Goal: Task Accomplishment & Management: Manage account settings

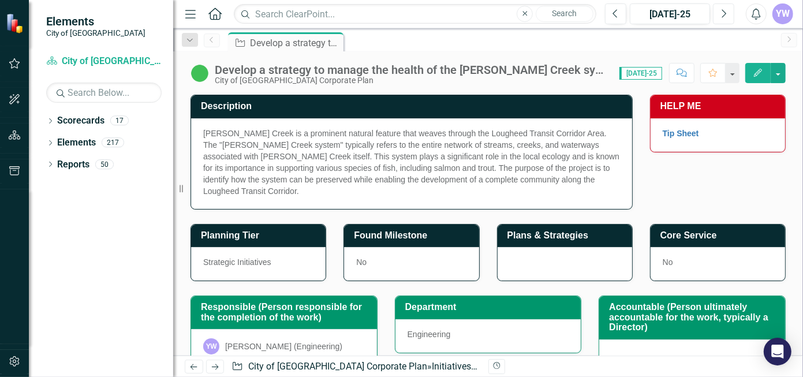
click at [719, 14] on button "Next" at bounding box center [723, 13] width 21 height 21
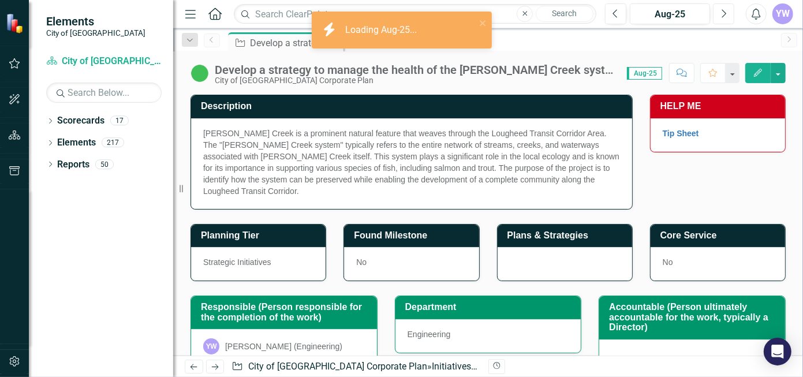
click at [719, 14] on button "Next" at bounding box center [723, 13] width 21 height 21
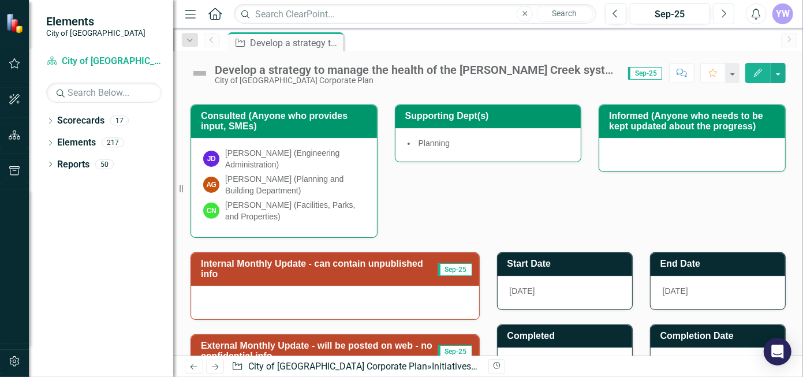
scroll to position [110, 0]
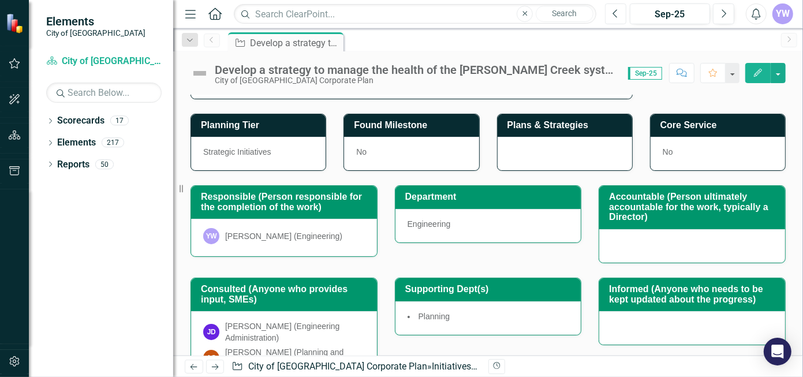
click at [613, 13] on button "Previous" at bounding box center [615, 13] width 21 height 21
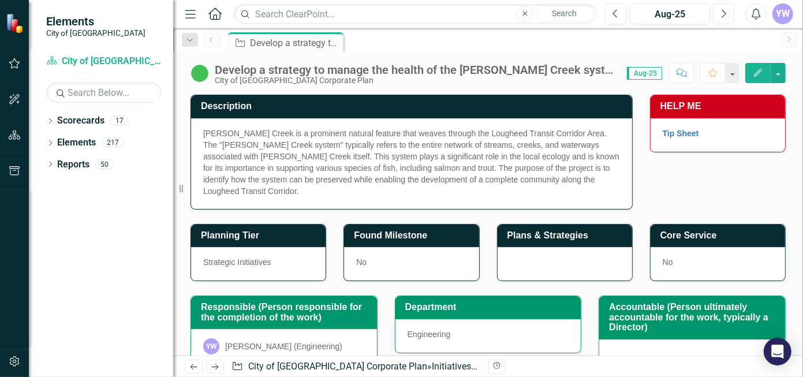
click at [726, 14] on icon "Next" at bounding box center [724, 14] width 6 height 10
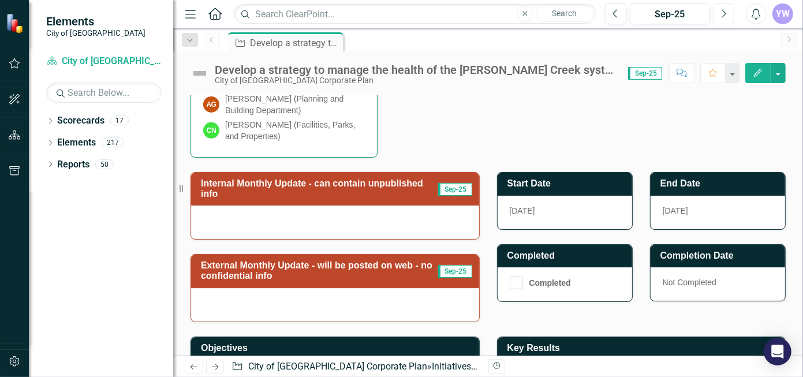
scroll to position [404, 0]
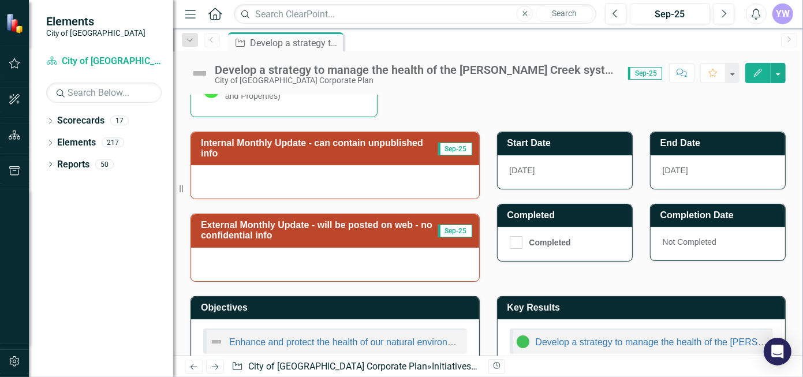
click at [423, 168] on div at bounding box center [335, 181] width 288 height 33
click at [420, 169] on div at bounding box center [335, 181] width 288 height 33
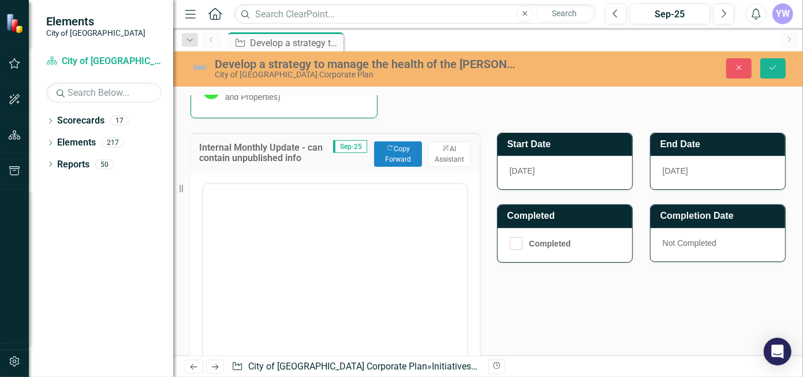
scroll to position [0, 0]
click at [385, 147] on button "Copy Forward Copy Forward" at bounding box center [398, 153] width 48 height 25
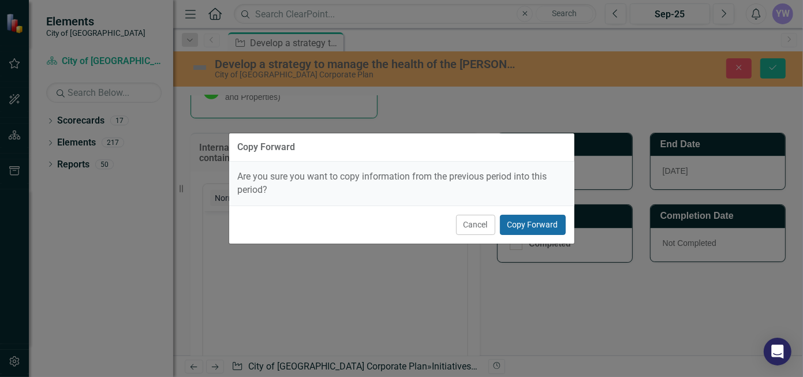
click at [518, 223] on button "Copy Forward" at bounding box center [533, 225] width 66 height 20
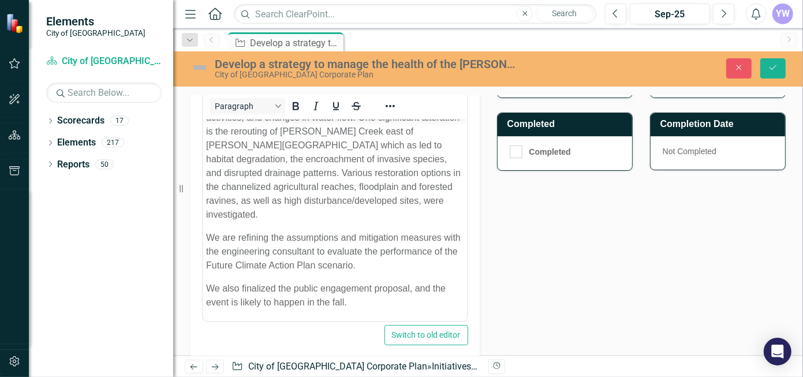
scroll to position [520, 0]
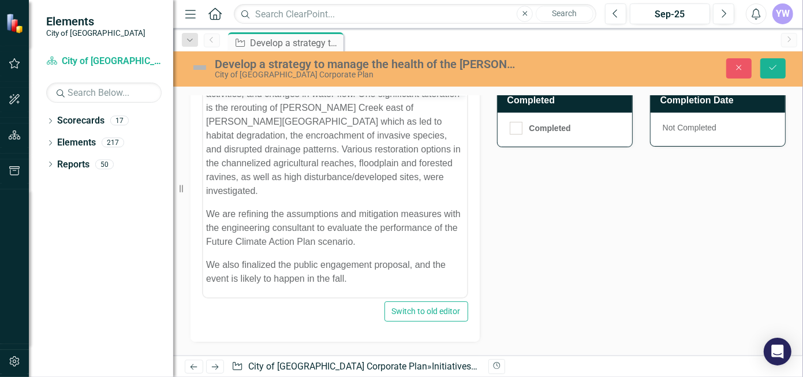
click at [329, 236] on p "We are refining the assumptions and mitigation measures with the engineering co…" at bounding box center [335, 228] width 258 height 42
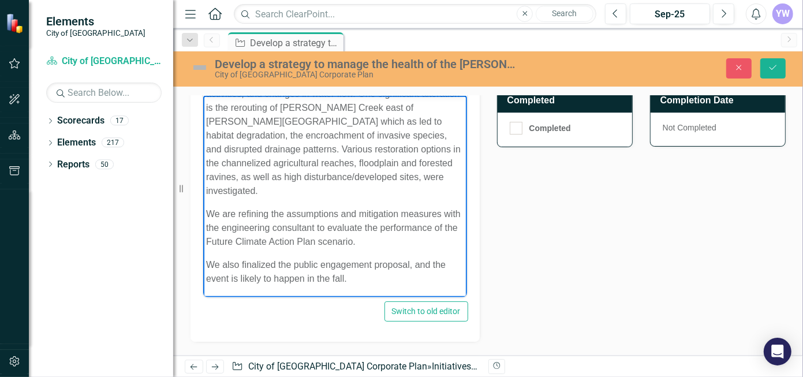
click at [267, 169] on p "Many areas within the [PERSON_NAME][GEOGRAPHIC_DATA] watershed have experienced…" at bounding box center [335, 121] width 258 height 152
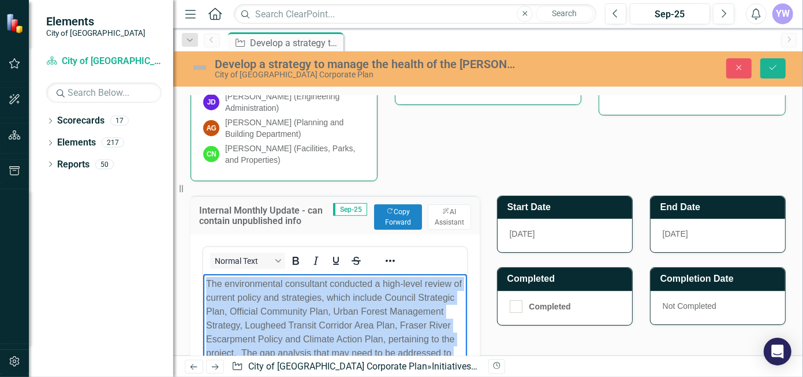
scroll to position [0, 0]
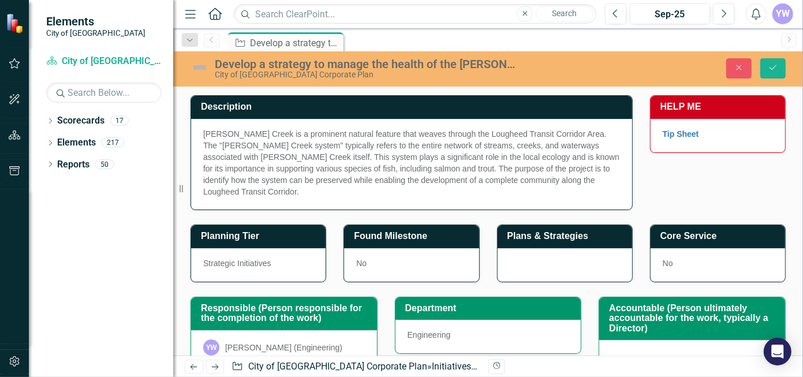
drag, startPoint x: 348, startPoint y: 801, endPoint x: 192, endPoint y: 241, distance: 581.5
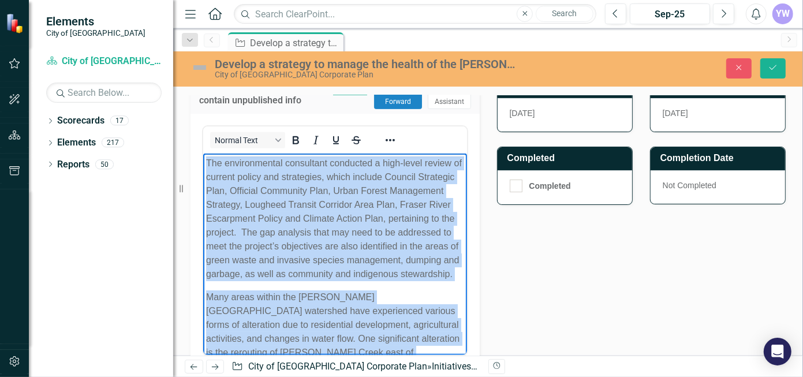
scroll to position [520, 0]
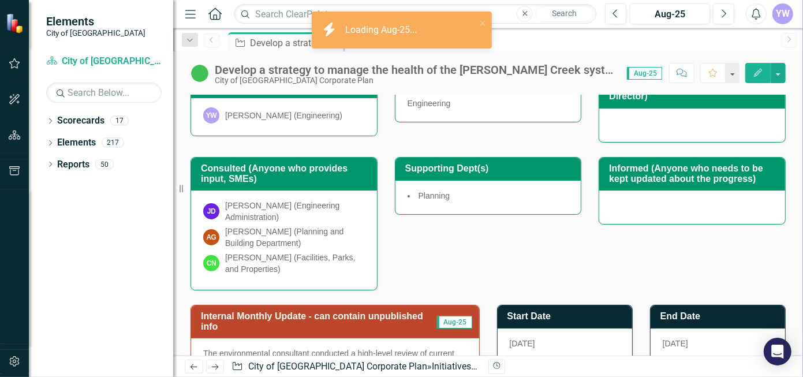
scroll to position [520, 0]
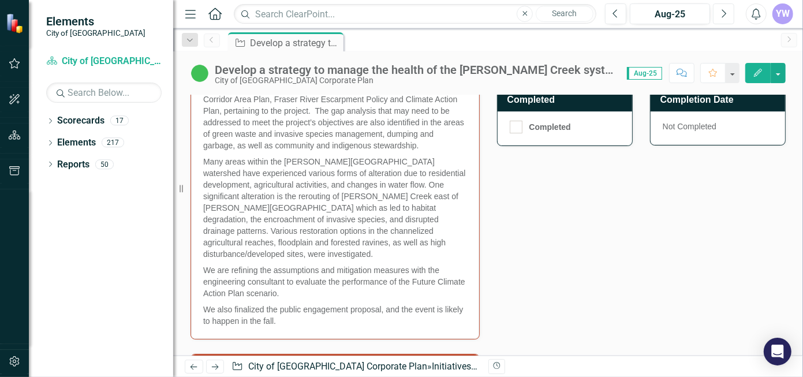
click at [723, 17] on icon "button" at bounding box center [724, 13] width 5 height 8
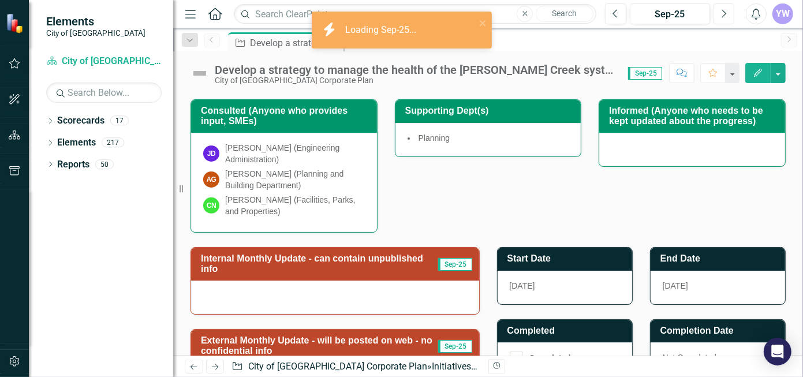
scroll to position [404, 0]
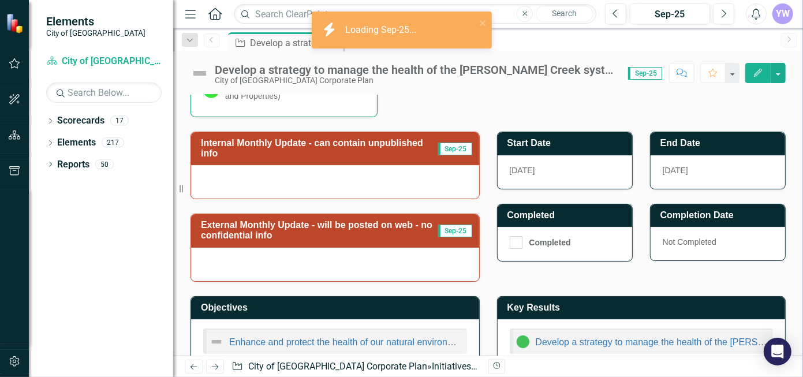
click at [428, 171] on div at bounding box center [335, 181] width 288 height 33
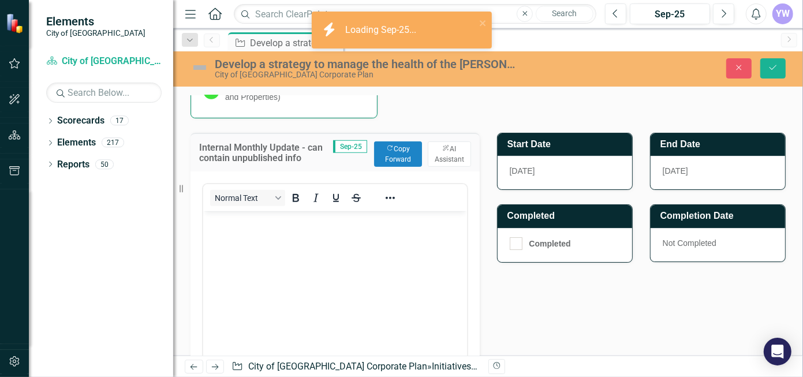
scroll to position [0, 0]
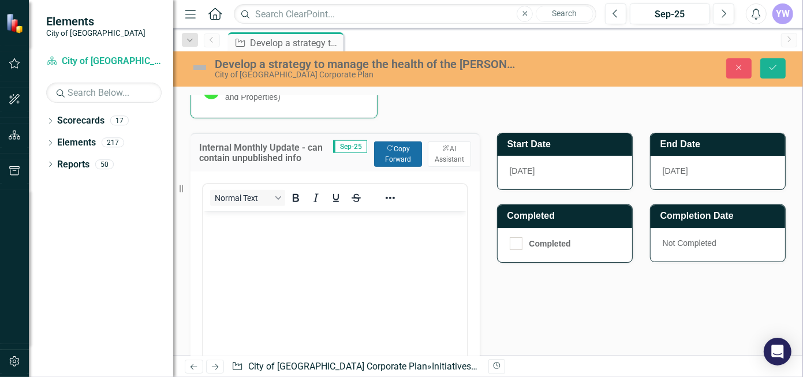
click at [401, 154] on button "Copy Forward Copy Forward" at bounding box center [398, 153] width 48 height 25
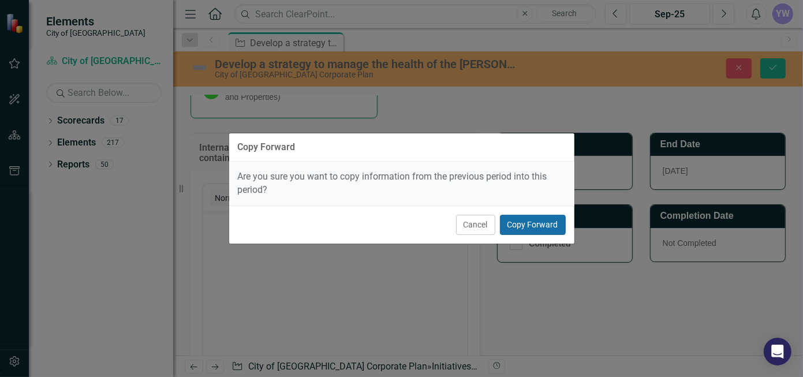
click at [523, 223] on button "Copy Forward" at bounding box center [533, 225] width 66 height 20
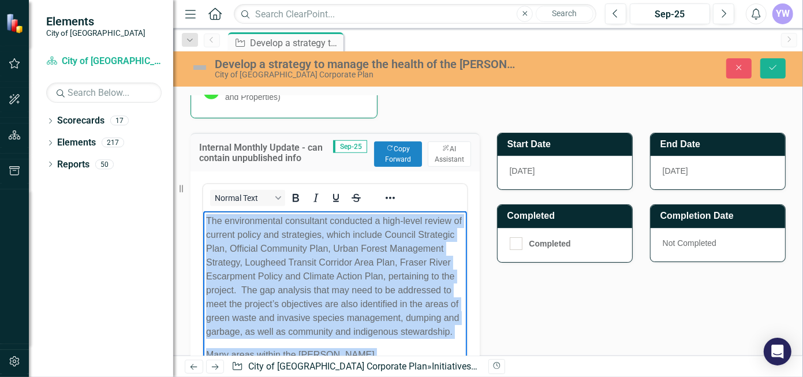
drag, startPoint x: 307, startPoint y: 316, endPoint x: 205, endPoint y: 205, distance: 150.8
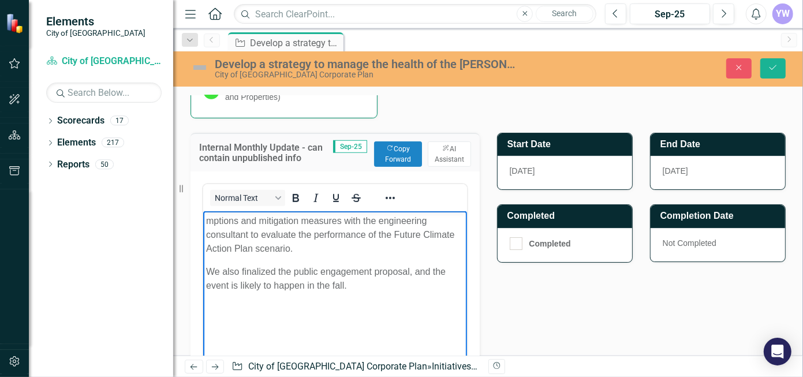
drag, startPoint x: 240, startPoint y: 233, endPoint x: 230, endPoint y: 240, distance: 12.4
click at [230, 240] on p "mptions and mitigation measures with the engineering consultant to evaluate the…" at bounding box center [335, 235] width 258 height 42
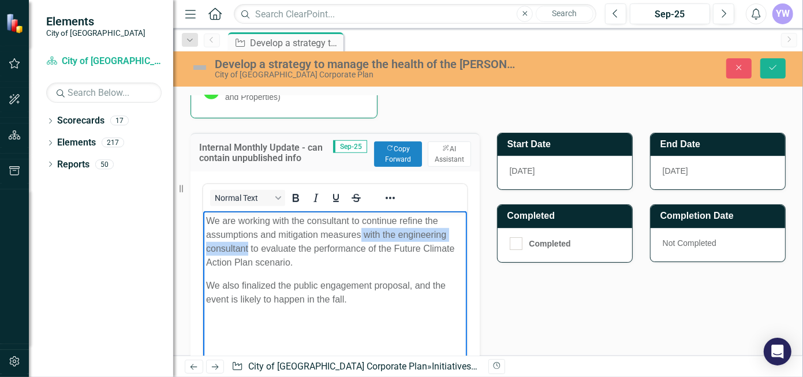
drag, startPoint x: 248, startPoint y: 245, endPoint x: 360, endPoint y: 232, distance: 112.7
click at [360, 232] on p "We are working with the consultant to continue refine the assumptions and mitig…" at bounding box center [335, 241] width 258 height 55
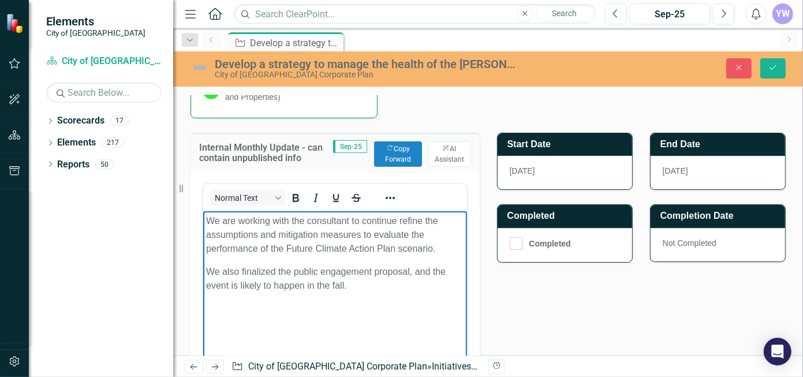
click at [257, 233] on p "We are working with the consultant to continue refine the assumptions and mitig…" at bounding box center [335, 235] width 258 height 42
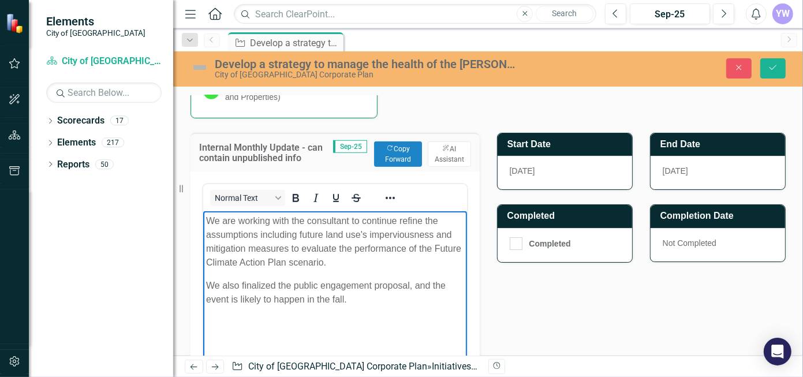
click at [360, 233] on p "We are working with the consultant to continue refine the assumptions including…" at bounding box center [335, 241] width 258 height 55
click at [365, 235] on p "We are working with the consultant to continue refine the assumptions including…" at bounding box center [335, 241] width 258 height 55
click at [343, 253] on p "We are working with the consultant to continue refine the assumptions including…" at bounding box center [335, 241] width 258 height 55
drag, startPoint x: 370, startPoint y: 234, endPoint x: 298, endPoint y: 237, distance: 72.2
click at [298, 237] on p "We are working with the consultant to continue refine the assumptions including…" at bounding box center [335, 241] width 258 height 55
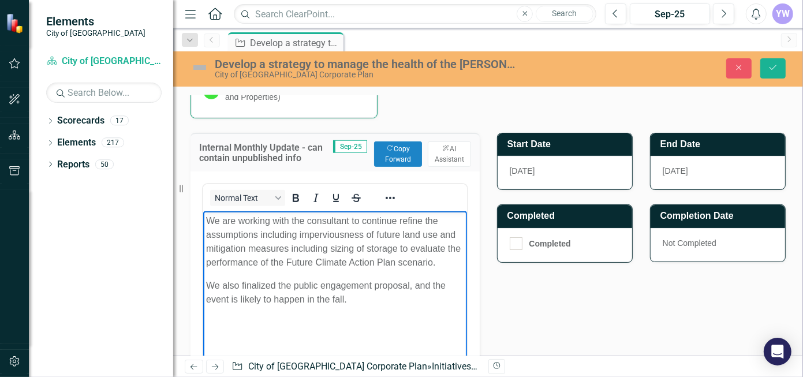
click at [237, 271] on body "We are working with the consultant to continue refine the assumptions including…" at bounding box center [335, 297] width 264 height 173
click at [364, 302] on p "We also finalized the public engagement proposal, and the event is likely to ha…" at bounding box center [335, 292] width 258 height 28
drag, startPoint x: 310, startPoint y: 297, endPoint x: 341, endPoint y: 299, distance: 31.2
click at [310, 297] on p "We also finalized the public engagement proposal, and the event is likely to ha…" at bounding box center [335, 292] width 258 height 28
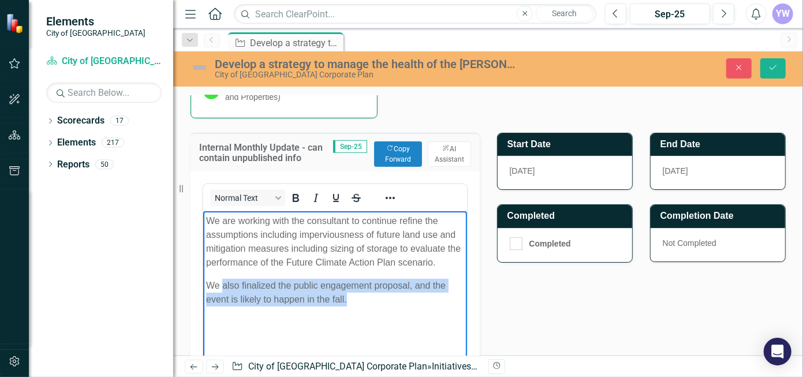
drag, startPoint x: 367, startPoint y: 305, endPoint x: 223, endPoint y: 286, distance: 145.0
click at [223, 286] on p "We also finalized the public engagement proposal, and the event is likely to ha…" at bounding box center [335, 292] width 258 height 28
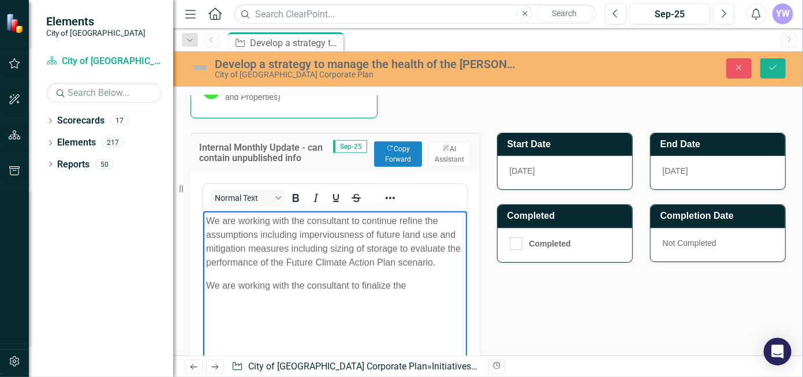
click at [410, 289] on p "We are working with the consultant to finalize the" at bounding box center [335, 285] width 258 height 14
click at [337, 320] on body "We are working with the consultant to continue refine the assumptions including…" at bounding box center [335, 297] width 264 height 173
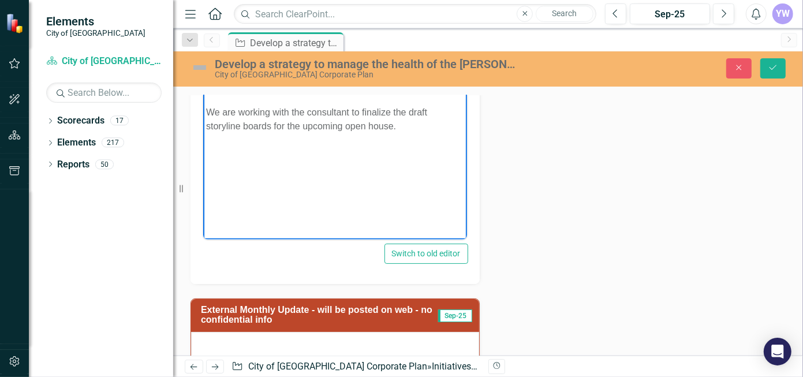
scroll to position [404, 0]
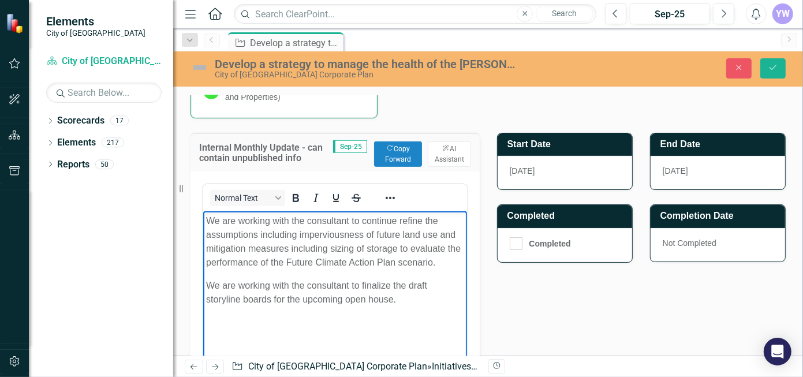
click at [305, 221] on p "We are working with the consultant to continue refine the assumptions including…" at bounding box center [335, 241] width 258 height 55
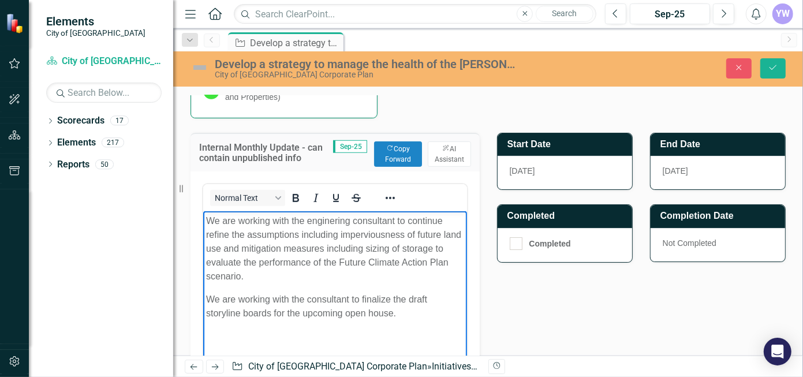
click at [305, 297] on p "We are working with the consultant to finalize the draft storyline boards for t…" at bounding box center [335, 306] width 258 height 28
click at [319, 292] on p "We are working with the prime consultant to finalize the draft storyline boards…" at bounding box center [335, 306] width 258 height 28
drag, startPoint x: 310, startPoint y: 315, endPoint x: 350, endPoint y: 308, distance: 40.5
click at [310, 315] on p "We are working with the prime consultant to finalize the draft storyline boards…" at bounding box center [335, 306] width 258 height 28
click at [417, 309] on p "We are working with the prime consultant to finalize the draft storyline boards…" at bounding box center [335, 306] width 258 height 28
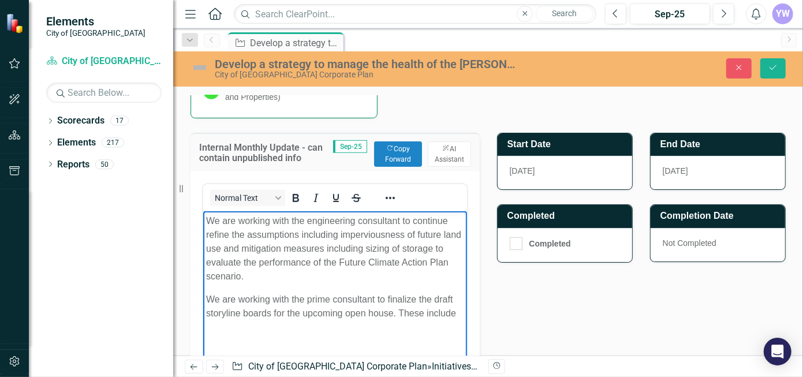
click at [345, 297] on p "We are working with the prime consultant to finalize the draft storyline boards…" at bounding box center [335, 306] width 258 height 28
click at [458, 314] on p "We are working with the prime consultant to finalize the draft storyline boards…" at bounding box center [335, 306] width 258 height 28
click at [430, 328] on body "We are working with the engineering consultant to continue refine the assumptio…" at bounding box center [335, 297] width 264 height 173
click at [453, 315] on p "We are working with the prime consultant to finalize the draft storyline boards…" at bounding box center [335, 306] width 258 height 28
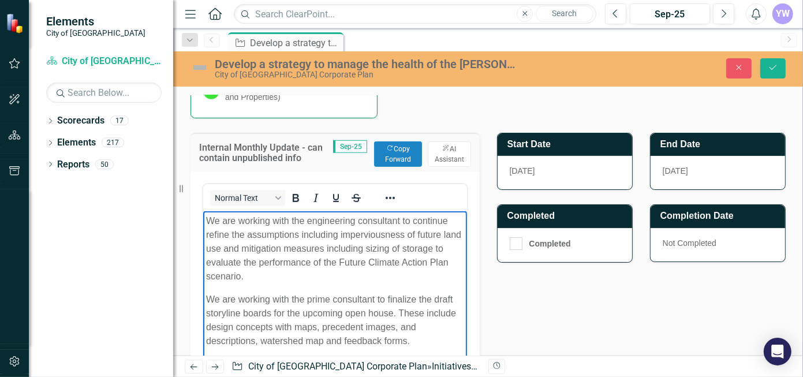
click at [370, 325] on p "We are working with the prime consultant to finalize the draft storyline boards…" at bounding box center [335, 319] width 258 height 55
drag, startPoint x: 204, startPoint y: 327, endPoint x: 225, endPoint y: 318, distance: 22.7
click at [204, 327] on body "We are working with the engineering consultant to continue refine the assumptio…" at bounding box center [335, 297] width 264 height 173
click at [273, 322] on p "We are working with the prime consultant to finalize the draft storyline boards…" at bounding box center [335, 319] width 258 height 55
click at [253, 344] on p "We are working with the prime consultant to finalize the draft storyline boards…" at bounding box center [335, 319] width 258 height 55
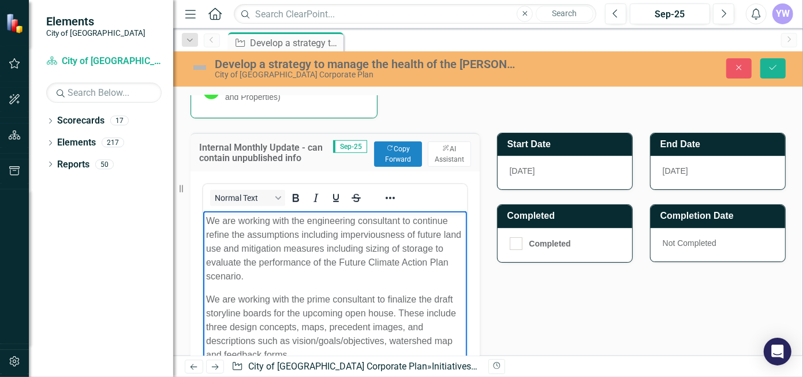
click at [294, 329] on p "We are working with the prime consultant to finalize the draft storyline boards…" at bounding box center [335, 326] width 258 height 69
click at [320, 305] on p "We are working with the prime consultant to finalize the draft storyline boards…" at bounding box center [335, 326] width 258 height 69
click at [314, 326] on p "We are working with the prime consultant to finalize the draft storyline boards…" at bounding box center [335, 326] width 258 height 69
click at [302, 327] on p "We are working with the prime consultant to finalize the draft storyline boards…" at bounding box center [335, 326] width 258 height 69
drag, startPoint x: 222, startPoint y: 354, endPoint x: 407, endPoint y: 337, distance: 186.2
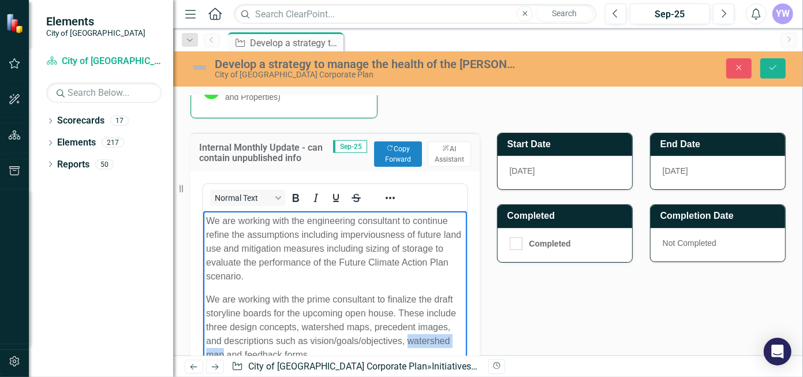
click at [407, 337] on p "We are working with the prime consultant to finalize the draft storyline boards…" at bounding box center [335, 326] width 258 height 69
click at [360, 326] on p "We are working with the prime consultant to finalize the draft storyline boards…" at bounding box center [335, 326] width 258 height 69
click at [343, 328] on p "We are working with the prime consultant to finalize the draft storyline boards…" at bounding box center [335, 326] width 258 height 69
drag, startPoint x: 284, startPoint y: 340, endPoint x: 259, endPoint y: 340, distance: 24.8
click at [259, 340] on p "We are working with the prime consultant to finalize the draft storyline boards…" at bounding box center [335, 326] width 258 height 69
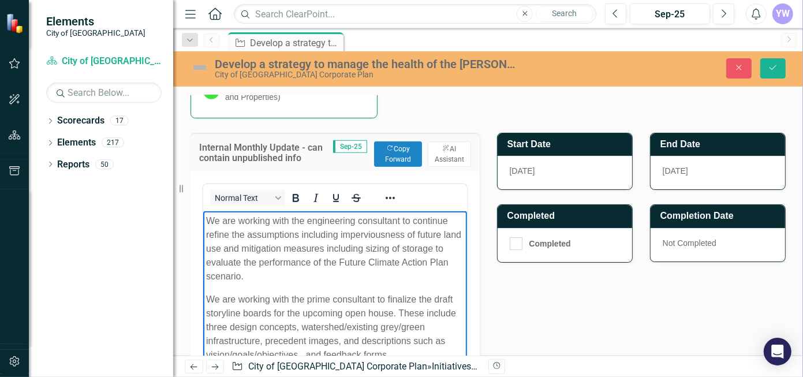
click at [303, 329] on p "We are working with the prime consultant to finalize the draft storyline boards…" at bounding box center [335, 326] width 258 height 69
click at [330, 331] on p "We are working with the prime consultant to finalize the draft storyline boards…" at bounding box center [335, 326] width 258 height 69
click at [249, 312] on p "We are working with the prime consultant to finalize the draft storyline boards…" at bounding box center [335, 326] width 258 height 69
drag, startPoint x: 404, startPoint y: 338, endPoint x: 312, endPoint y: 341, distance: 91.3
click at [312, 341] on p "We are working with the prime consultant to finalize the draft storyline boards…" at bounding box center [335, 326] width 258 height 69
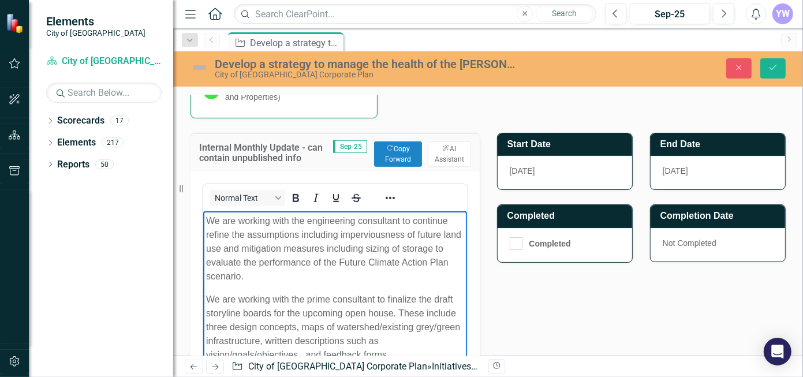
click at [316, 316] on p "We are working with the prime consultant to finalize the draft storyline boards…" at bounding box center [335, 326] width 258 height 69
drag, startPoint x: 354, startPoint y: 342, endPoint x: 292, endPoint y: 349, distance: 62.8
click at [353, 342] on p "We are working with the prime consultant to finalize the draft storyline boards…" at bounding box center [335, 326] width 258 height 69
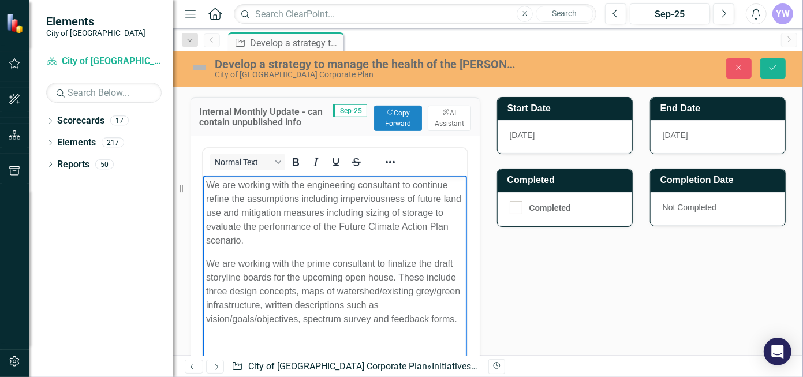
scroll to position [462, 0]
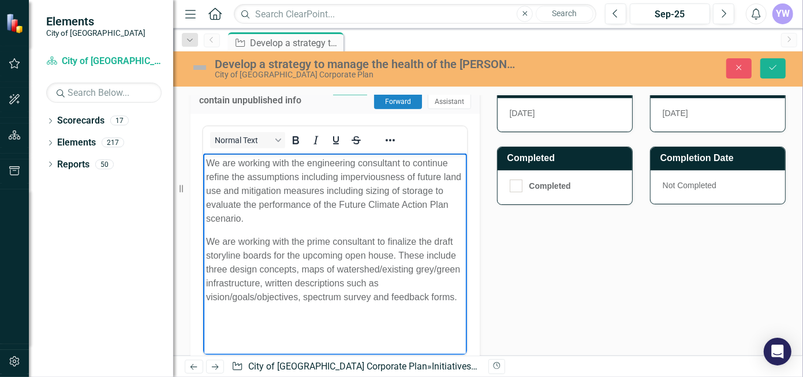
click at [422, 253] on p "We are working with the prime consultant to finalize the draft storyline boards…" at bounding box center [335, 268] width 258 height 69
click at [364, 262] on p "We are working with the prime consultant to finalize the draft storyline boards…" at bounding box center [335, 268] width 258 height 69
click at [283, 264] on p "We are working with the prime consultant to finalize the draft storyline boards…" at bounding box center [335, 268] width 258 height 69
click at [334, 270] on p "We are working with the prime consultant to finalize the draft storyline boards…" at bounding box center [335, 268] width 258 height 69
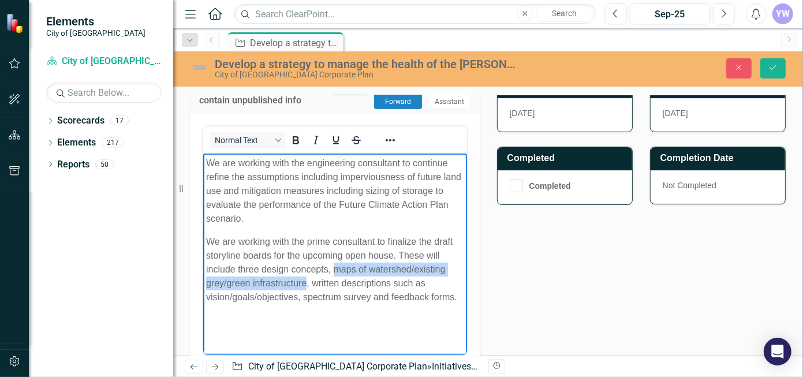
drag, startPoint x: 304, startPoint y: 282, endPoint x: 335, endPoint y: 271, distance: 33.2
click at [335, 271] on p "We are working with the prime consultant to finalize the draft storyline boards…" at bounding box center [335, 268] width 258 height 69
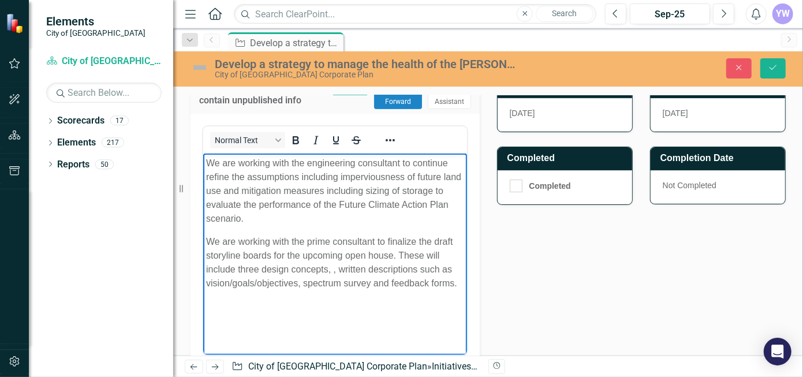
click at [303, 284] on p "We are working with the prime consultant to finalize the draft storyline boards…" at bounding box center [335, 261] width 258 height 55
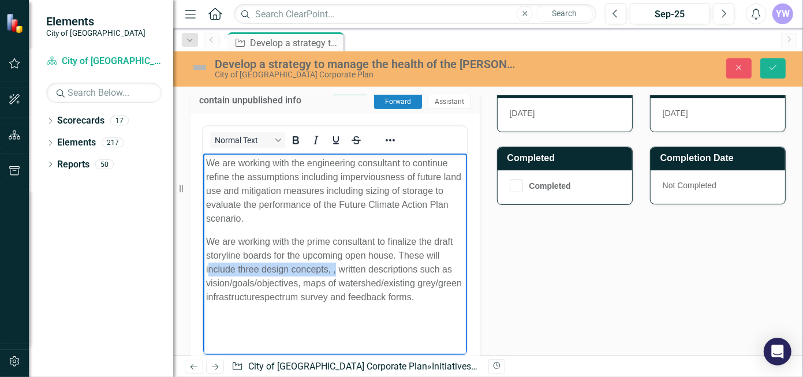
drag, startPoint x: 334, startPoint y: 269, endPoint x: 207, endPoint y: 270, distance: 126.5
click at [207, 270] on p "We are working with the prime consultant to finalize the draft storyline boards…" at bounding box center [335, 268] width 258 height 69
drag, startPoint x: 230, startPoint y: 270, endPoint x: 372, endPoint y: 216, distance: 152.1
click at [377, 215] on p "We are working with the engineering consultant to continue refine the assumptio…" at bounding box center [335, 190] width 258 height 69
drag, startPoint x: 335, startPoint y: 268, endPoint x: 196, endPoint y: 268, distance: 139.2
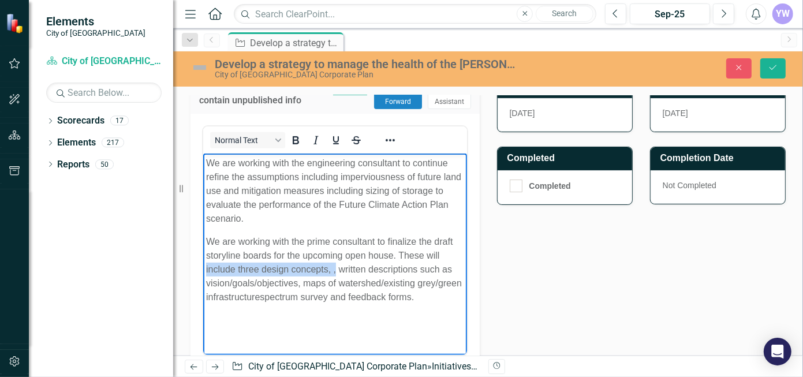
click at [203, 268] on html "We are working with the engineering consultant to continue refine the assumptio…" at bounding box center [335, 239] width 264 height 173
click at [355, 274] on p "We are working with the prime consultant to finalize the draft storyline boards…" at bounding box center [335, 268] width 258 height 69
click at [283, 268] on p "We are working with the prime consultant to finalize the draft storyline boards…" at bounding box center [335, 268] width 258 height 69
click at [396, 265] on p "We are working with the prime consultant to finalize the draft storyline boards…" at bounding box center [335, 268] width 258 height 69
drag, startPoint x: 352, startPoint y: 270, endPoint x: 321, endPoint y: 270, distance: 30.6
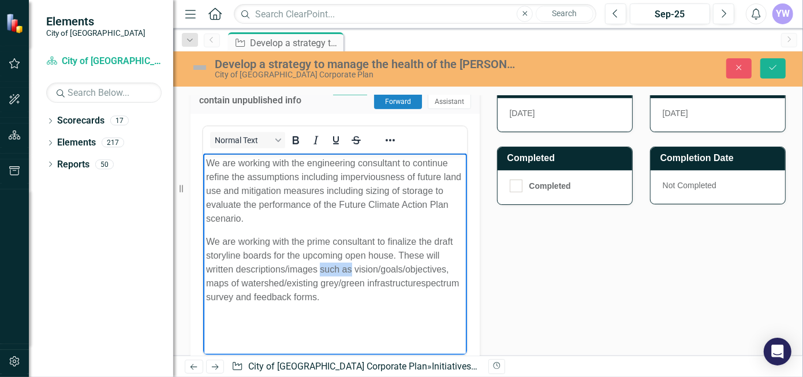
click at [321, 270] on p "We are working with the prime consultant to finalize the draft storyline boards…" at bounding box center [335, 268] width 258 height 69
click at [442, 252] on p "We are working with the prime consultant to finalize the draft storyline boards…" at bounding box center [335, 268] width 258 height 69
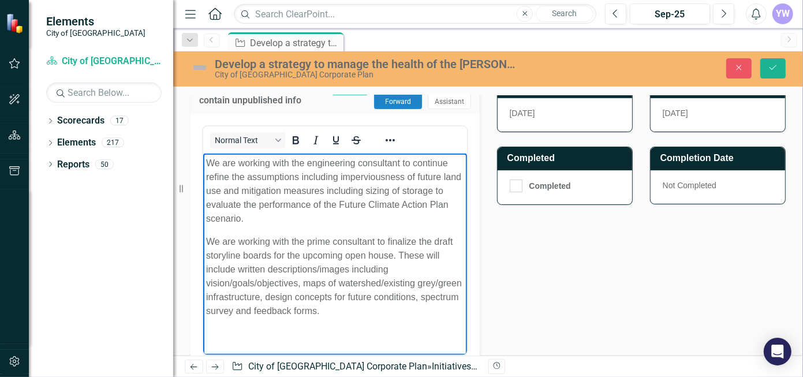
click at [310, 280] on p "We are working with the prime consultant to finalize the draft storyline boards…" at bounding box center [335, 275] width 258 height 83
click at [310, 189] on p "We are working with the engineering consultant to continue refine the assumptio…" at bounding box center [335, 190] width 258 height 69
click at [227, 180] on p "We are working with the engineering consultant to continue refine the assumptio…" at bounding box center [335, 190] width 258 height 69
click at [239, 191] on p "We are working with the engineering consultant to continue refining the assumpt…" at bounding box center [335, 190] width 258 height 69
click at [344, 236] on p "We are working with the prime consultant to finalize the draft storyline boards…" at bounding box center [335, 275] width 258 height 83
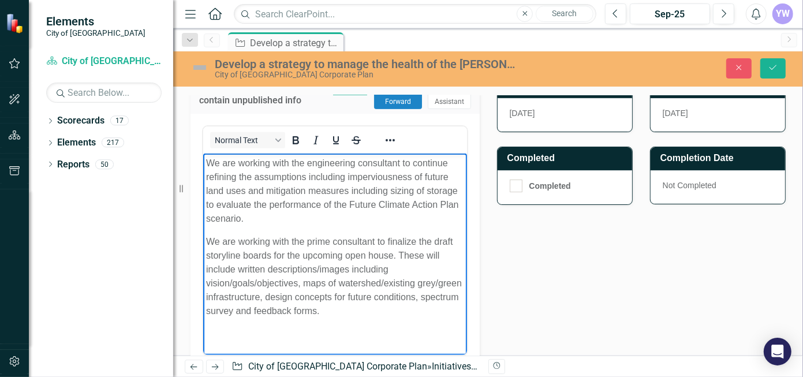
click at [456, 191] on p "We are working with the engineering consultant to continue refining the assumpt…" at bounding box center [335, 190] width 258 height 69
click at [240, 241] on p "We are working with the prime consultant to finalize the draft storyline boards…" at bounding box center [335, 275] width 258 height 83
drag, startPoint x: 220, startPoint y: 268, endPoint x: 206, endPoint y: 270, distance: 14.5
click at [206, 270] on p "We are also working with the prime consultant to finalize the draft storyline b…" at bounding box center [335, 275] width 258 height 83
click at [387, 267] on p "We are also working with the prime consultant to finalize the draft storyline b…" at bounding box center [335, 275] width 258 height 83
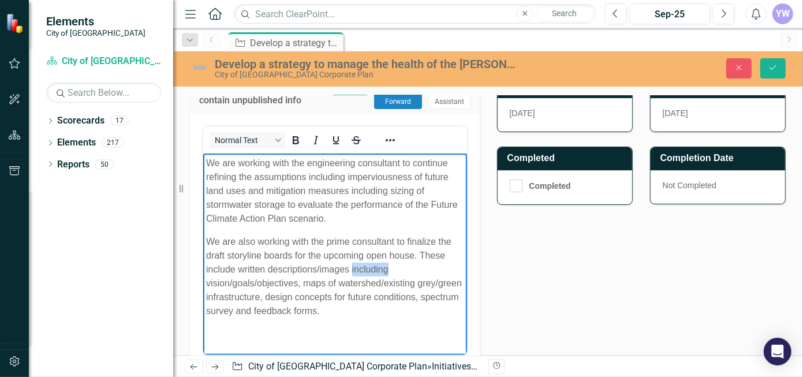
drag, startPoint x: 396, startPoint y: 271, endPoint x: 352, endPoint y: 271, distance: 43.9
click at [352, 271] on p "We are also working with the prime consultant to finalize the draft storyline b…" at bounding box center [335, 275] width 258 height 83
click at [379, 297] on p "We are also working with the prime consultant to finalize the draft storyline b…" at bounding box center [335, 275] width 258 height 83
click at [296, 286] on p "We are also working with the prime consultant to finalize the draft storyline b…" at bounding box center [335, 275] width 258 height 83
click at [296, 279] on p "We are also working with the prime consultant to finalize the draft storyline b…" at bounding box center [335, 275] width 258 height 83
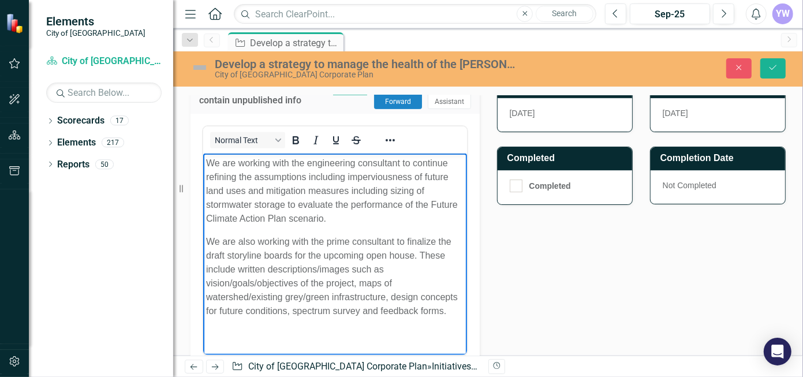
click at [390, 295] on p "We are also working with the prime consultant to finalize the draft storyline b…" at bounding box center [335, 275] width 258 height 83
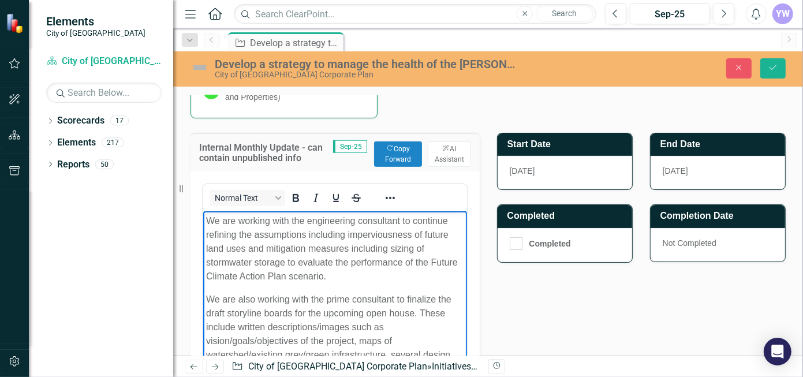
scroll to position [520, 0]
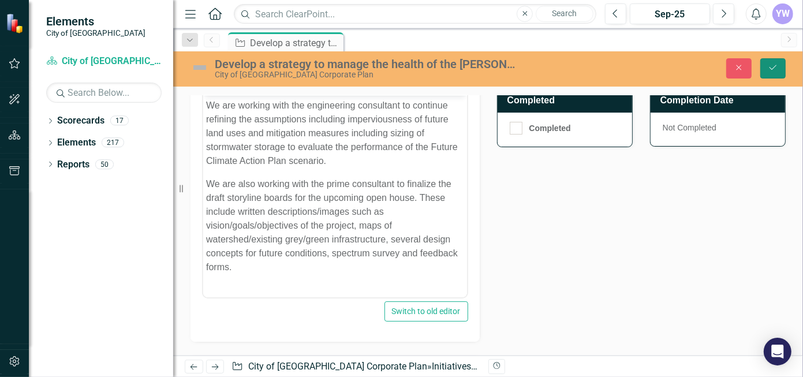
click at [774, 72] on button "Save" at bounding box center [772, 68] width 25 height 20
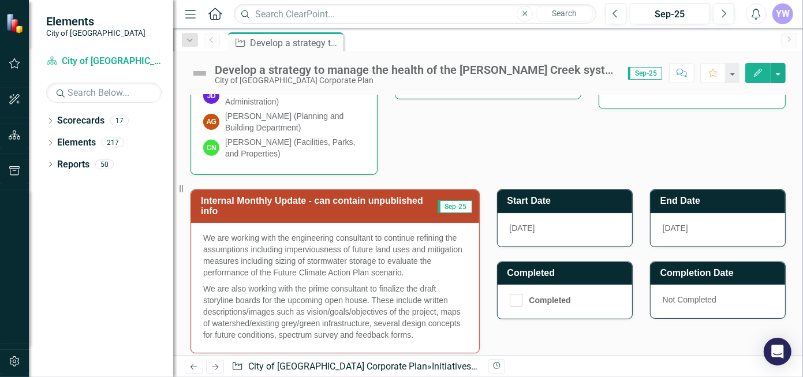
scroll to position [404, 0]
